Goal: Task Accomplishment & Management: Use online tool/utility

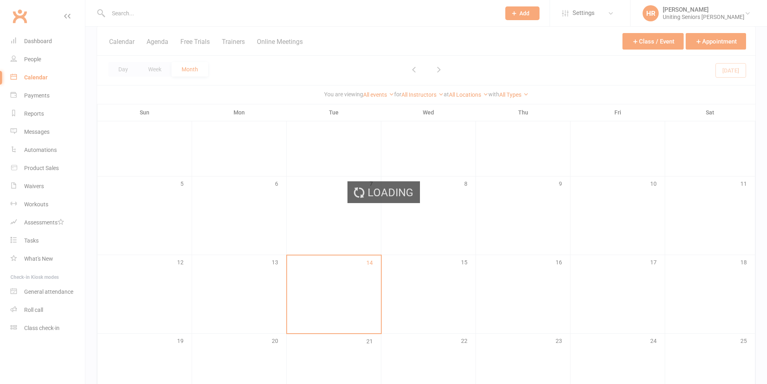
scroll to position [161, 0]
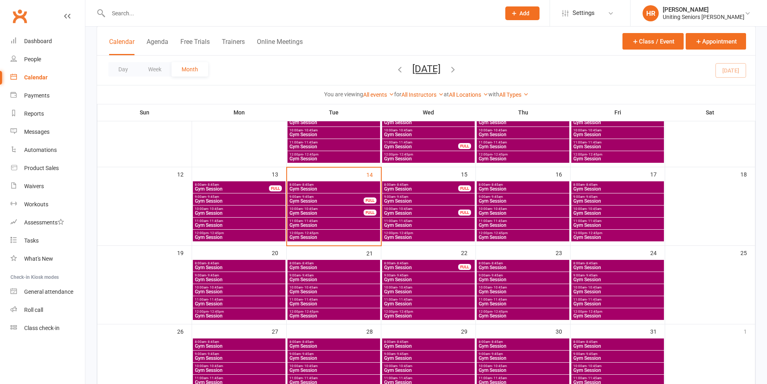
click at [367, 201] on div "FULL" at bounding box center [370, 200] width 13 height 6
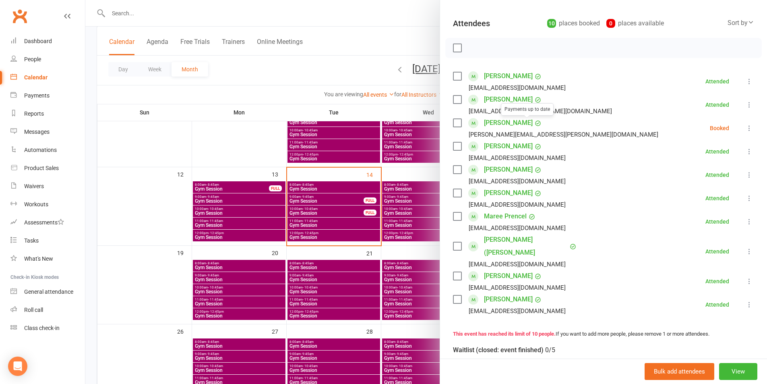
scroll to position [81, 0]
click at [744, 124] on div "Class kiosk mode Roll call 9:00 AM - 9:45 AM, [DATE] with [PERSON_NAME] at Seni…" at bounding box center [603, 232] width 327 height 556
click at [745, 126] on icon at bounding box center [749, 128] width 8 height 8
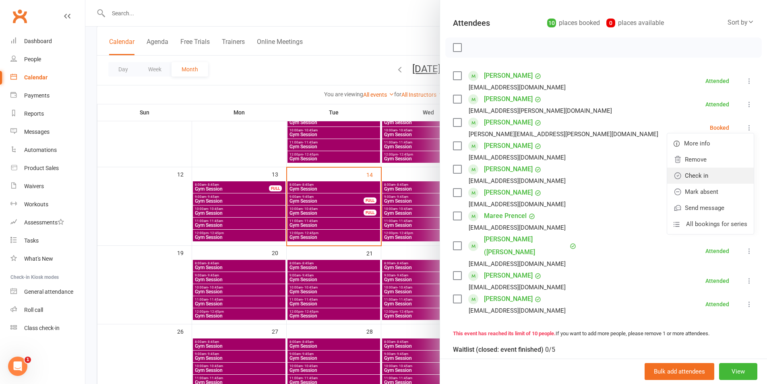
click at [713, 175] on link "Check in" at bounding box center [710, 176] width 87 height 16
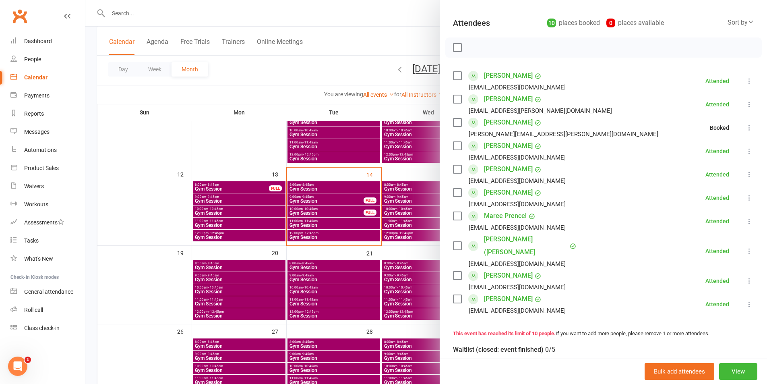
click at [373, 211] on div at bounding box center [426, 192] width 682 height 384
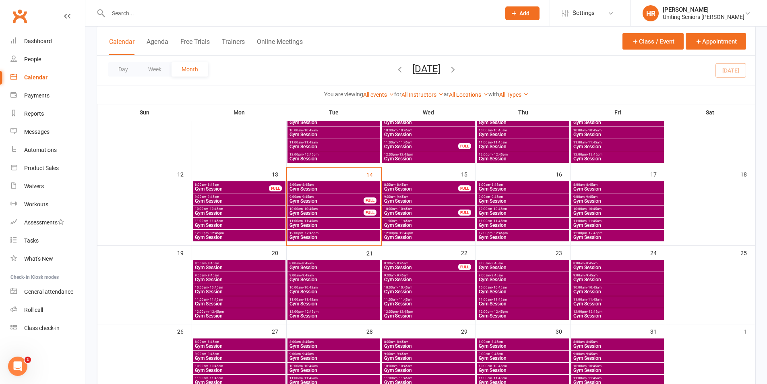
click at [364, 211] on div "FULL" at bounding box center [370, 212] width 13 height 6
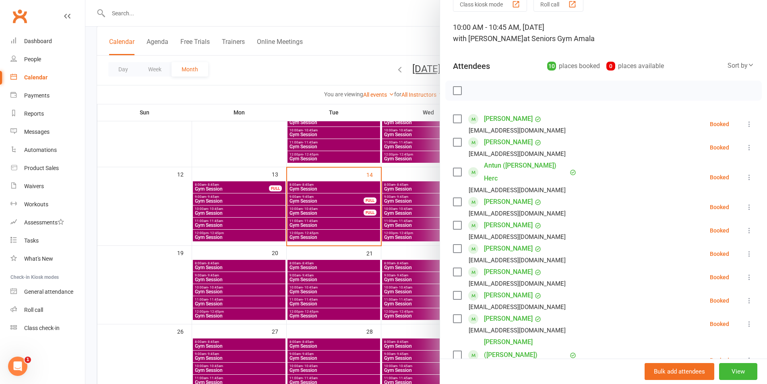
scroll to position [81, 0]
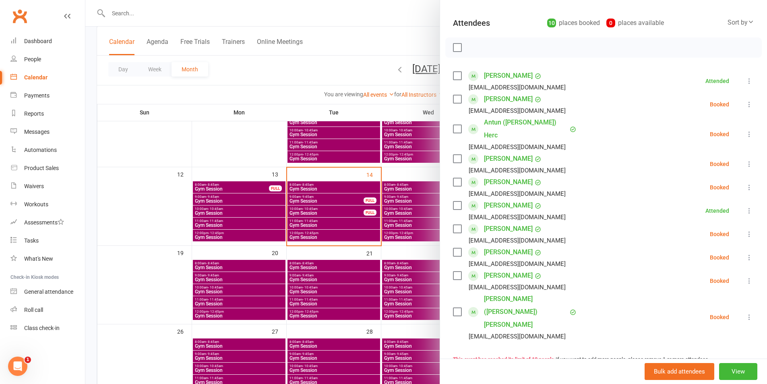
click at [310, 267] on div at bounding box center [426, 192] width 682 height 384
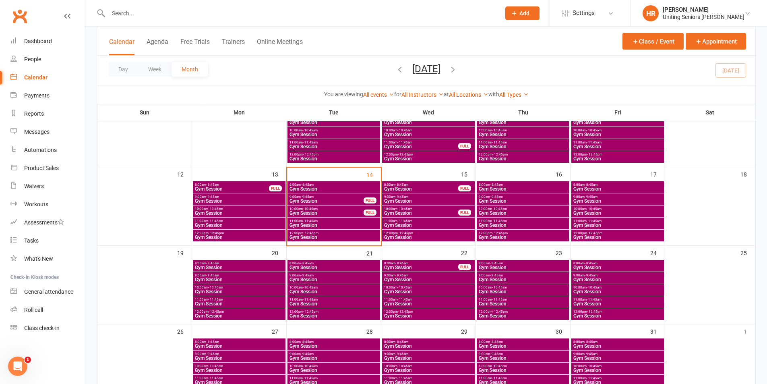
click at [310, 267] on span "Gym Session" at bounding box center [333, 267] width 89 height 5
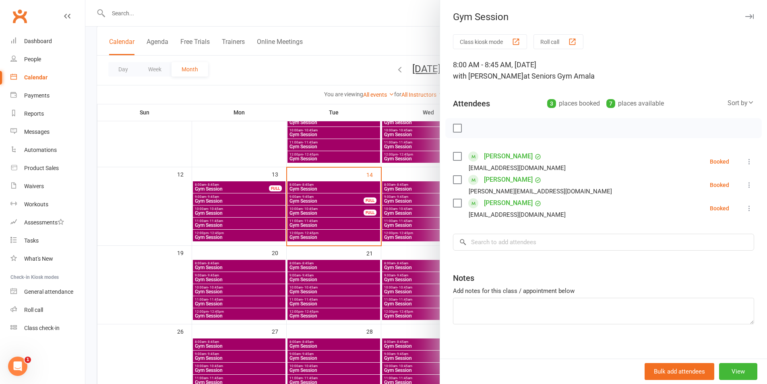
click at [310, 275] on div at bounding box center [426, 192] width 682 height 384
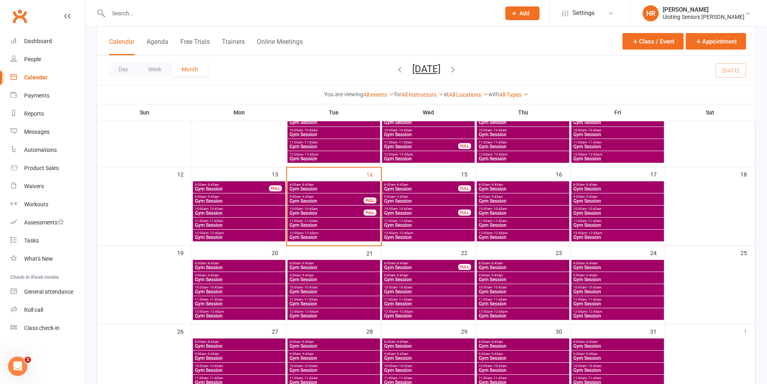
click at [310, 276] on span "- 9:45am" at bounding box center [307, 275] width 13 height 4
